Goal: Information Seeking & Learning: Find contact information

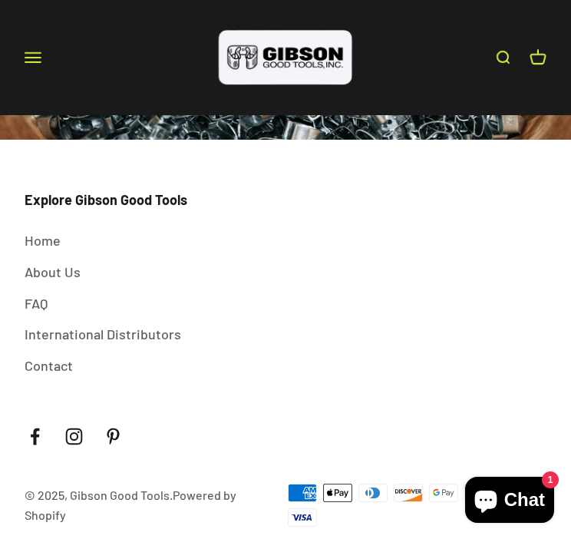
scroll to position [5610, 0]
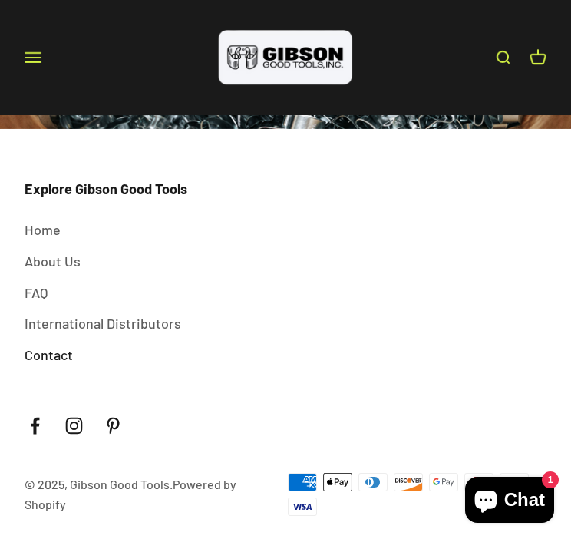
click at [45, 344] on link "Contact" at bounding box center [49, 355] width 48 height 22
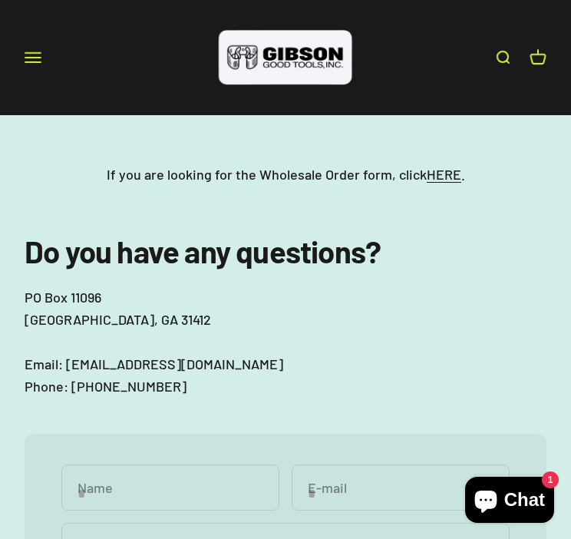
scroll to position [77, 0]
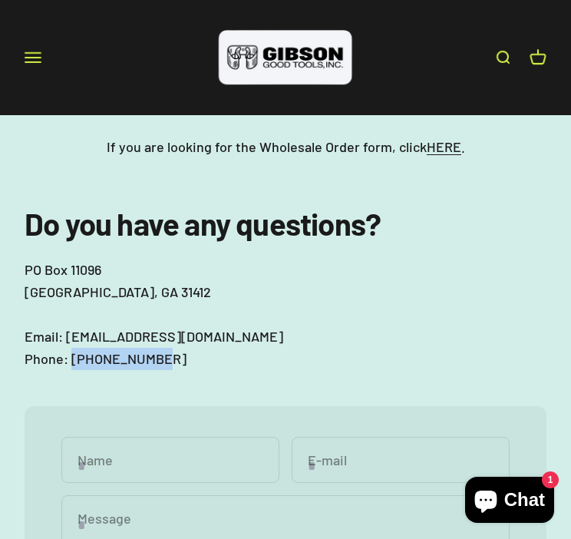
drag, startPoint x: 157, startPoint y: 356, endPoint x: 72, endPoint y: 365, distance: 85.0
click at [72, 365] on p "[GEOGRAPHIC_DATA] Email: [EMAIL_ADDRESS][DOMAIN_NAME] Phone: [PHONE_NUMBER]" at bounding box center [286, 314] width 522 height 111
copy p "912.358.6000"
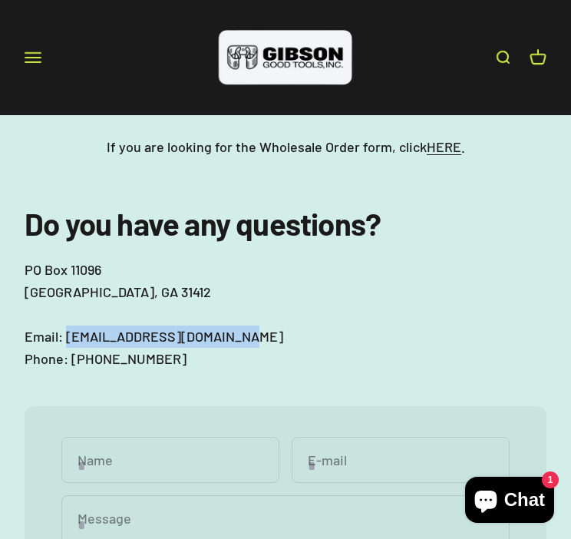
drag, startPoint x: 242, startPoint y: 343, endPoint x: 68, endPoint y: 345, distance: 174.4
click at [68, 345] on p "PO Box 11096 Savannah, GA 31412 Email: sales@gibsongoodtools.com Phone: 912.358…" at bounding box center [286, 314] width 522 height 111
copy p "sales@gibsongoodtools.com"
